Goal: Information Seeking & Learning: Learn about a topic

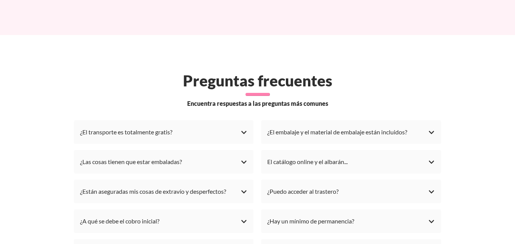
scroll to position [2133, 0]
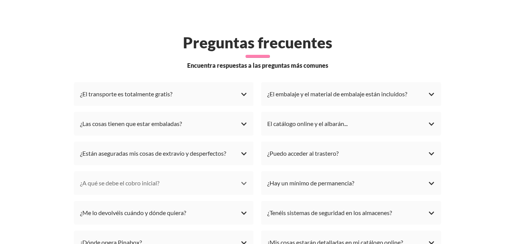
click at [133, 178] on div "¿A qué se debe el cobro inicial?" at bounding box center [164, 183] width 168 height 11
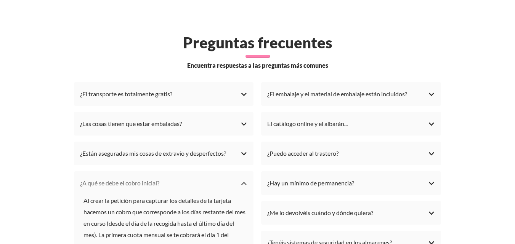
click at [133, 178] on div "¿A qué se debe el cobro inicial?" at bounding box center [164, 183] width 168 height 11
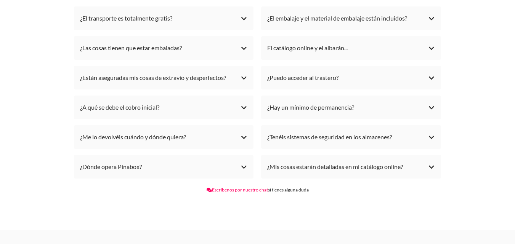
scroll to position [2210, 0]
click at [148, 131] on div "¿Me lo devolvéis cuándo y dónde quiera?" at bounding box center [164, 136] width 168 height 11
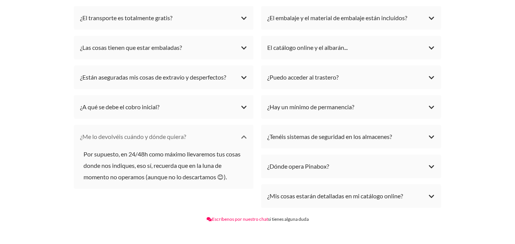
click at [148, 131] on div "¿Me lo devolvéis cuándo y dónde quiera?" at bounding box center [164, 136] width 168 height 11
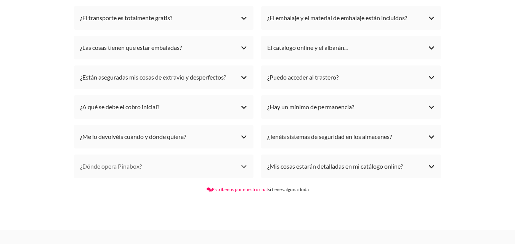
click at [121, 161] on div "¿Dónde opera Pinabox?" at bounding box center [164, 166] width 168 height 11
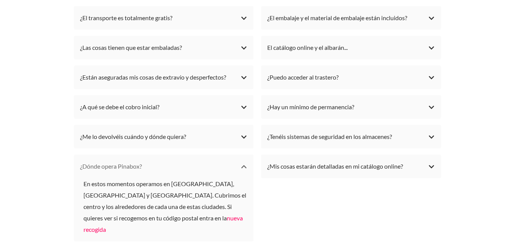
click at [121, 161] on div "¿Dónde opera Pinabox?" at bounding box center [164, 166] width 168 height 11
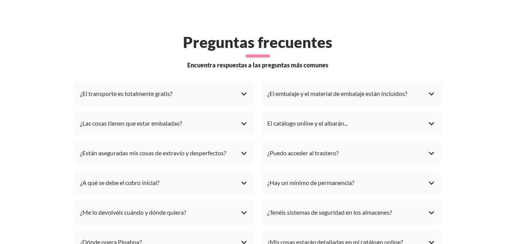
scroll to position [2133, 0]
click at [302, 148] on div "¿Puedo acceder al trastero?" at bounding box center [351, 153] width 168 height 11
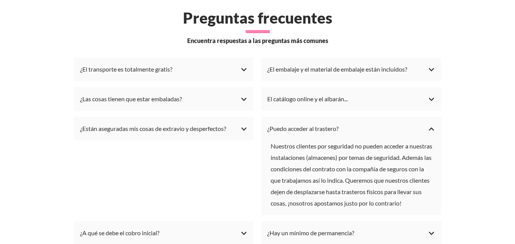
scroll to position [2171, 0]
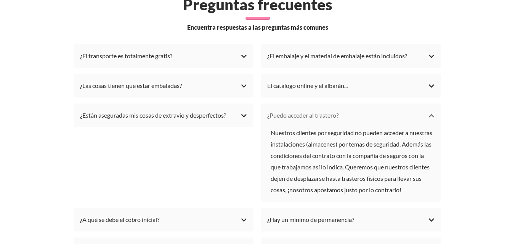
click at [319, 110] on div "¿Puedo acceder al trastero?" at bounding box center [351, 115] width 168 height 11
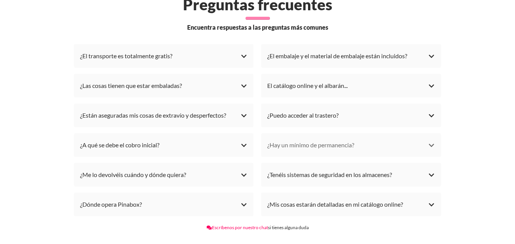
click at [341, 139] on div "¿Hay un mínimo de permanencia?" at bounding box center [351, 144] width 168 height 11
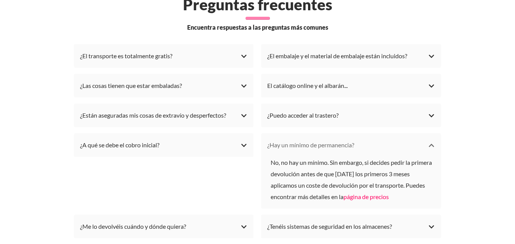
click at [341, 139] on div "¿Hay un mínimo de permanencia?" at bounding box center [351, 144] width 168 height 11
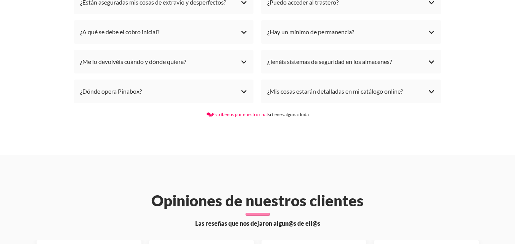
scroll to position [2286, 0]
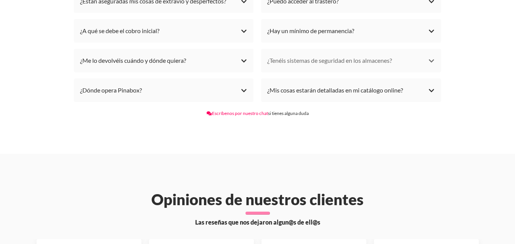
click at [325, 55] on div "¿Tenéis sistemas de seguridad en los almacenes?" at bounding box center [351, 60] width 168 height 11
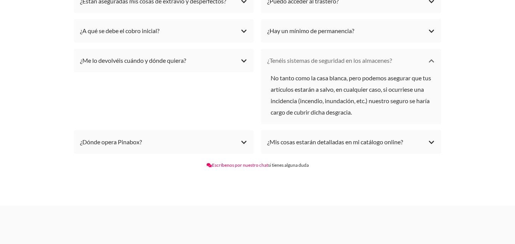
click at [325, 55] on div "¿Tenéis sistemas de seguridad en los almacenes?" at bounding box center [351, 60] width 168 height 11
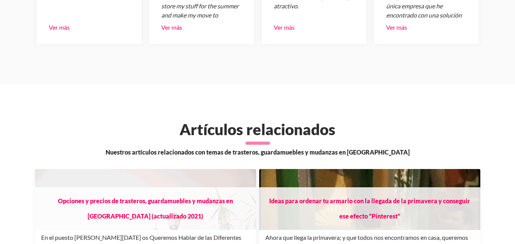
scroll to position [2629, 0]
